Goal: Task Accomplishment & Management: Manage account settings

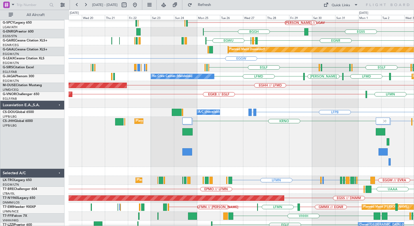
scroll to position [37, 0]
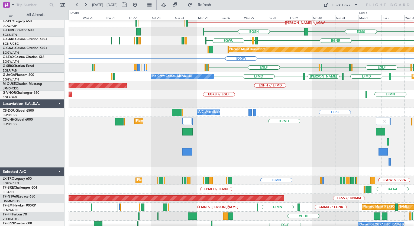
click at [309, 139] on div "LFPB EGGW KRNO LPFR Planned Maint London (Luton) EGLF or LFPB HTZA or LFPB" at bounding box center [242, 142] width 346 height 50
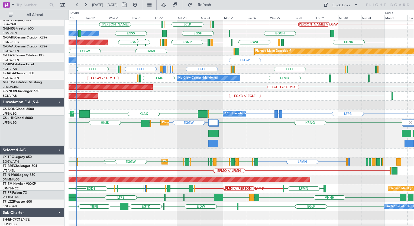
scroll to position [36, 0]
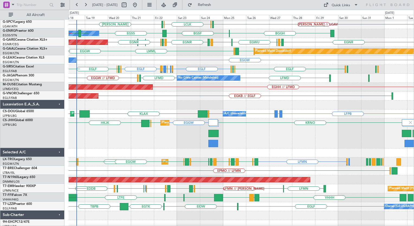
click at [166, 133] on div "EGGW KRNO EGGW EGKB HKJK Planned Maint London (Luton) EGGW LFPB Planned Maint P…" at bounding box center [242, 134] width 346 height 30
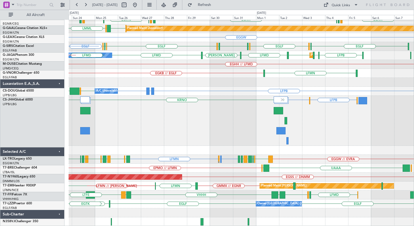
scroll to position [59, 0]
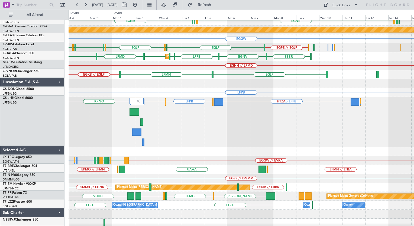
click at [163, 126] on div "LFPB EGGW HTZA or LFPB EGLF or LFPB KRNO LPFR" at bounding box center [242, 122] width 346 height 50
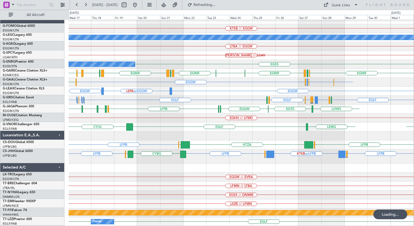
scroll to position [5, 0]
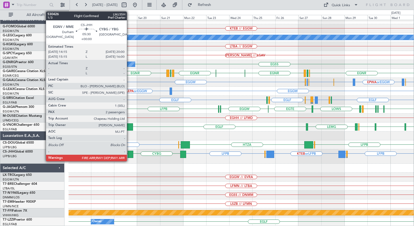
click at [129, 154] on div at bounding box center [131, 154] width 6 height 7
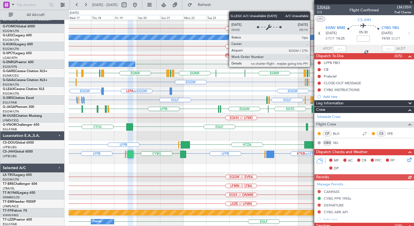
click at [322, 8] on span "530426" at bounding box center [323, 7] width 13 height 6
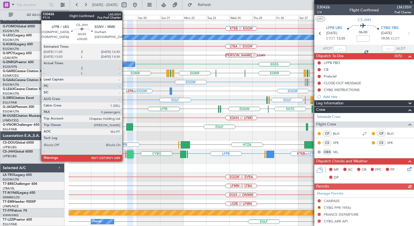
click at [125, 152] on div at bounding box center [125, 154] width 1 height 7
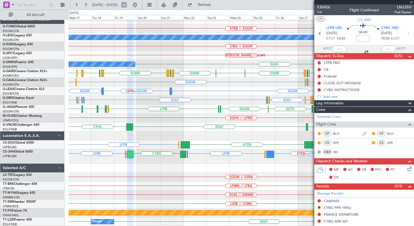
type input "0"
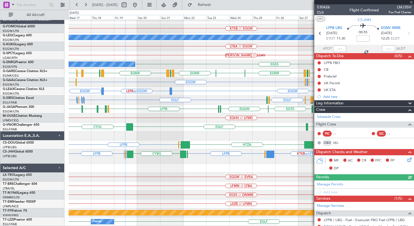
click at [318, 12] on span "P1/4" at bounding box center [323, 12] width 13 height 5
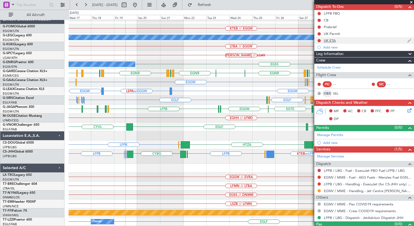
scroll to position [59, 0]
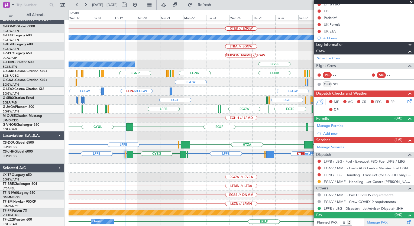
click at [374, 220] on link "Manage PAX" at bounding box center [377, 222] width 21 height 5
click at [210, 8] on button "Refresh" at bounding box center [201, 5] width 33 height 9
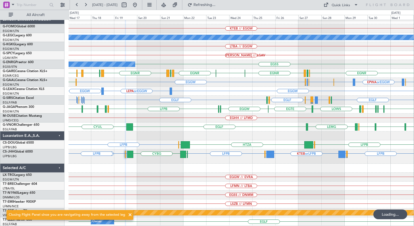
scroll to position [0, 0]
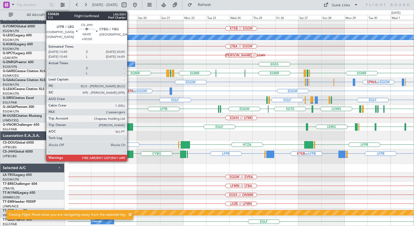
click at [130, 154] on div at bounding box center [130, 154] width 6 height 7
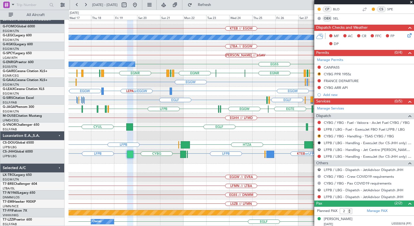
scroll to position [138, 0]
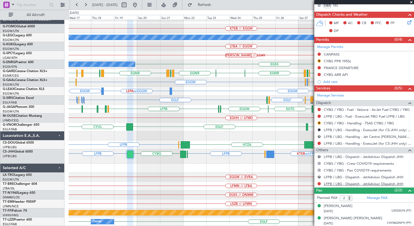
click at [327, 183] on link "LFPB / LBG - Dispatch - JetAdvisor Dispatch JHH" at bounding box center [364, 184] width 80 height 5
click at [210, 6] on button "Refresh" at bounding box center [201, 5] width 33 height 9
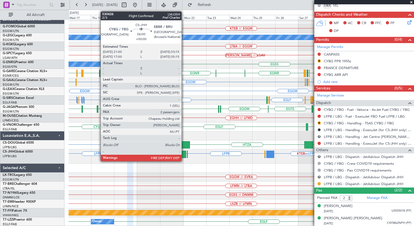
click at [184, 152] on div at bounding box center [183, 154] width 6 height 7
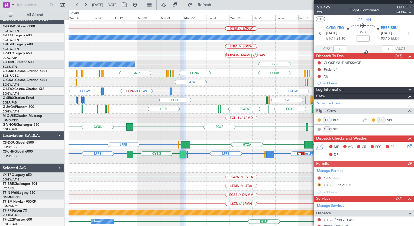
scroll to position [90, 0]
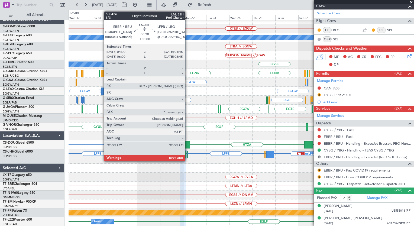
click at [188, 153] on div at bounding box center [187, 154] width 1 height 7
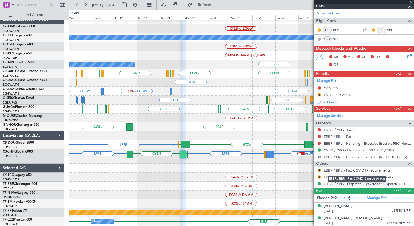
type input "1"
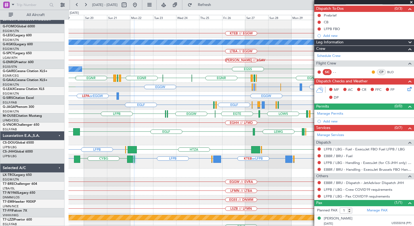
scroll to position [0, 0]
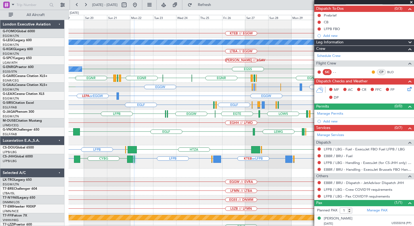
click at [142, 193] on div "KTEB // EGGW A/C Unavailable London (Luton) LTBA // EGGW HEMM // LGAV EGSS Owne…" at bounding box center [242, 125] width 346 height 211
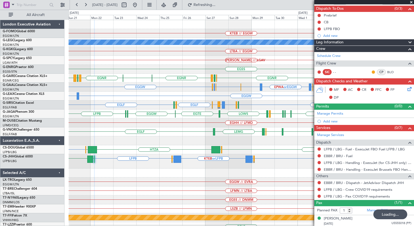
click at [179, 96] on div "KTEB // EGGW A/C Unavailable London (Luton) LTBA // EGGW HEMM // LGAV EGSS Owne…" at bounding box center [242, 125] width 346 height 211
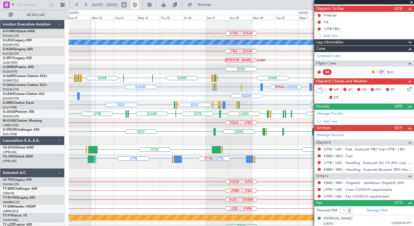
click at [139, 8] on button at bounding box center [135, 5] width 9 height 9
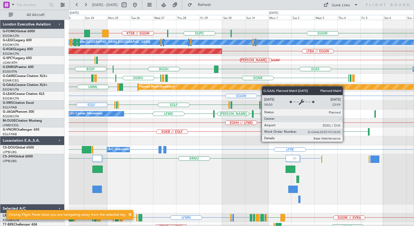
click at [261, 87] on div "EGGW KTEB // EGGW KBDL // KACK EGPD EGGW A/C Unavailable London (Luton) EGGW Pl…" at bounding box center [242, 152] width 346 height 265
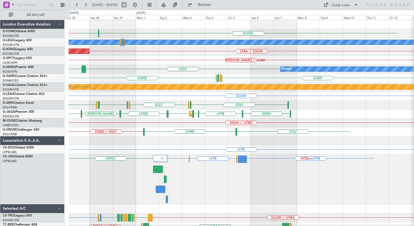
click at [206, 99] on div "EGGW EGPD KTEB // EGGW A/C Unavailable London (Luton) AOG Maint Istanbul (Atatu…" at bounding box center [242, 152] width 346 height 265
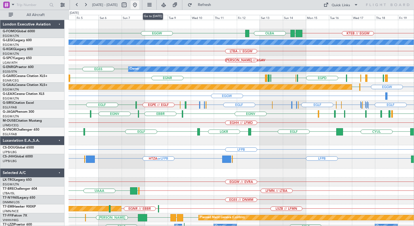
click at [139, 4] on button at bounding box center [135, 5] width 9 height 9
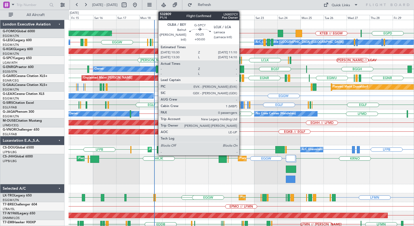
click at [242, 59] on div at bounding box center [241, 60] width 1 height 7
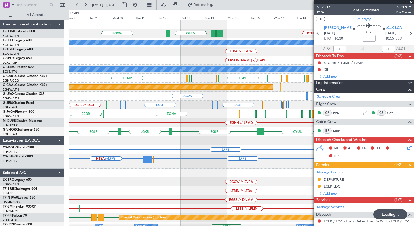
click at [26, 190] on div "EGGW KTEB // EGGW OLBA EGGW A/C Unavailable London (Luton) LTBA // EGGW HEMM //…" at bounding box center [207, 118] width 414 height 216
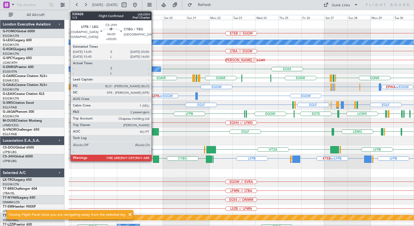
click at [154, 159] on div at bounding box center [156, 159] width 6 height 7
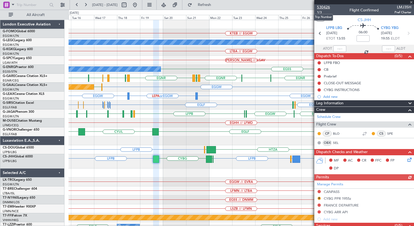
click at [325, 7] on span "530426" at bounding box center [323, 7] width 13 height 6
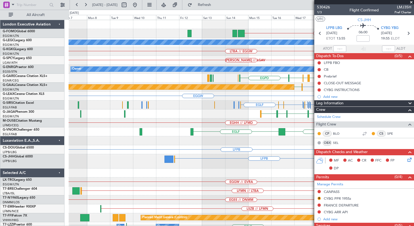
click at [341, 153] on fb-app "15 Sep 2025 - 30 Sep 2025 Refresh Quick Links All Aircraft KTEB // EGGW A/C Una…" at bounding box center [207, 115] width 414 height 222
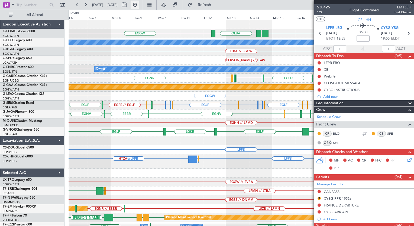
click at [139, 6] on button at bounding box center [135, 5] width 9 height 9
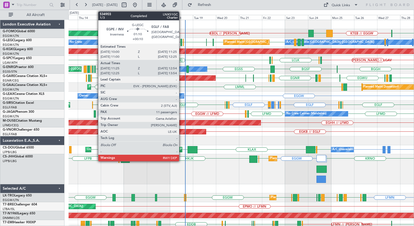
click at [182, 43] on div at bounding box center [182, 42] width 2 height 7
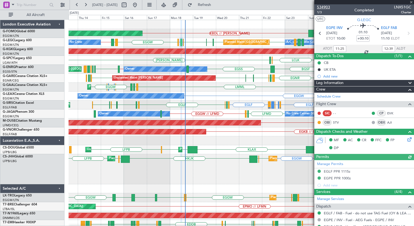
click at [323, 8] on span "534903" at bounding box center [323, 7] width 13 height 6
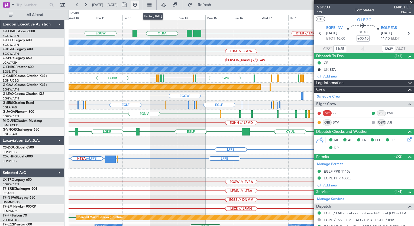
click at [139, 5] on button at bounding box center [135, 5] width 9 height 9
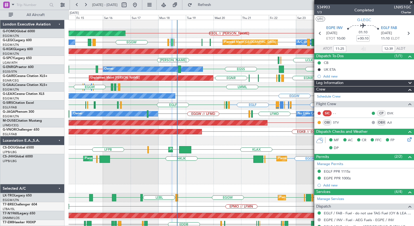
click at [129, 59] on div "KBDL // [PERSON_NAME] EGGW Planned Maint Windsor Locks ([PERSON_NAME] Intl) EGG…" at bounding box center [242, 151] width 346 height 263
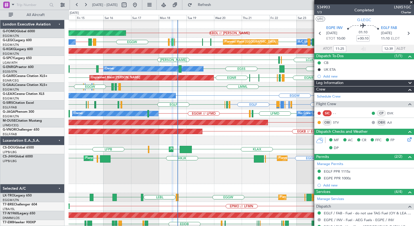
scroll to position [15, 0]
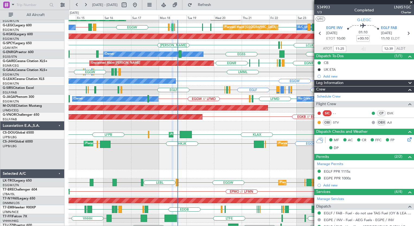
click at [129, 60] on div "Unplanned Maint [PERSON_NAME] [GEOGRAPHIC_DATA] [GEOGRAPHIC_DATA] [GEOGRAPHIC_D…" at bounding box center [242, 63] width 346 height 9
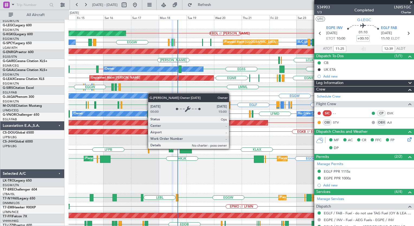
scroll to position [0, 0]
